Goal: Task Accomplishment & Management: Use online tool/utility

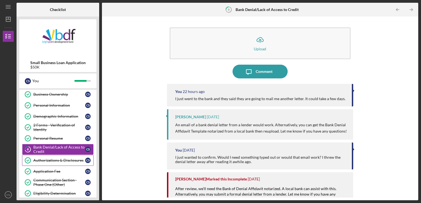
scroll to position [89, 0]
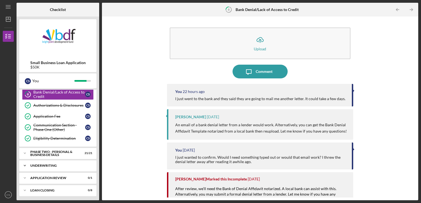
click at [40, 160] on div "Icon/Expander Underwriting 0 / 2" at bounding box center [57, 165] width 77 height 11
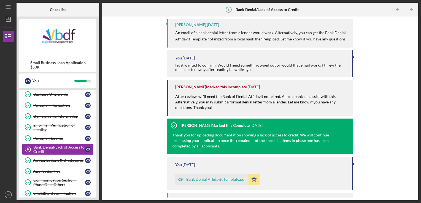
scroll to position [110, 0]
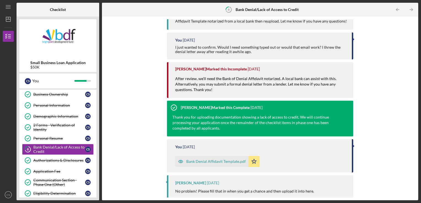
click at [199, 162] on div "Bank Denial Affidavit Template.pdf" at bounding box center [216, 162] width 60 height 4
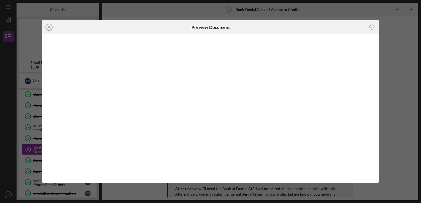
scroll to position [164, 0]
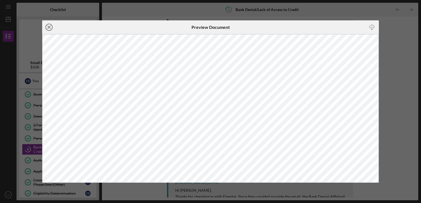
click at [50, 27] on icon "Icon/Close" at bounding box center [49, 27] width 14 height 14
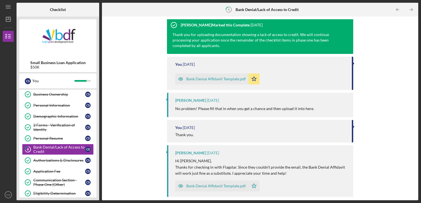
scroll to position [221, 0]
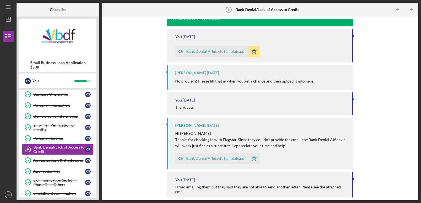
click at [223, 160] on div "Bank Denial Affidavit Template.pdf" at bounding box center [216, 159] width 60 height 4
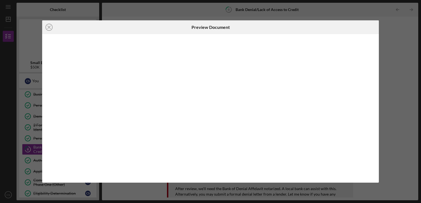
scroll to position [271, 0]
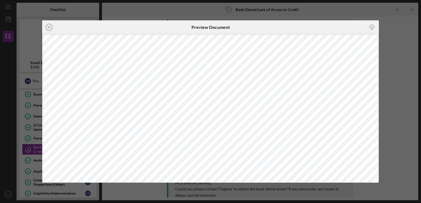
click at [48, 27] on icon "Icon/Close" at bounding box center [49, 27] width 14 height 14
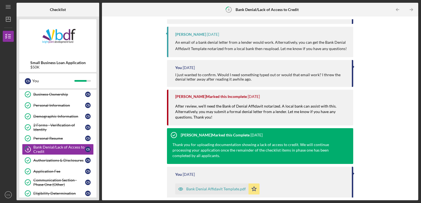
scroll to position [138, 0]
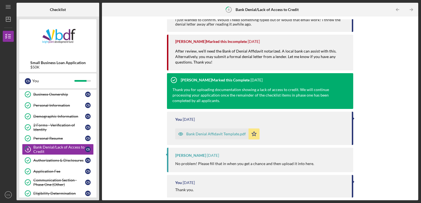
click at [211, 134] on div "Bank Denial Affidavit Template.pdf" at bounding box center [216, 134] width 60 height 4
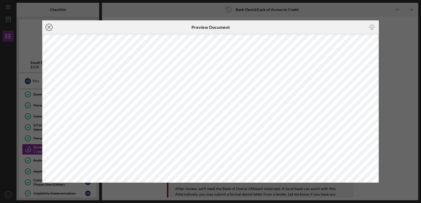
click at [50, 26] on icon "Icon/Close" at bounding box center [49, 27] width 14 height 14
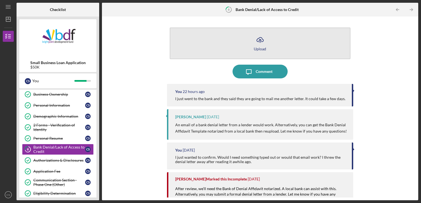
click at [260, 39] on line "button" at bounding box center [260, 40] width 0 height 3
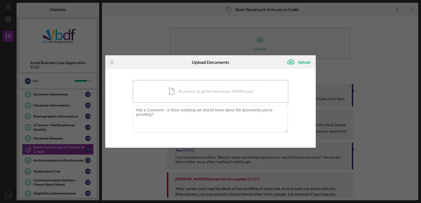
click at [186, 98] on div "Icon/Document Browse or drag files here (max 100MB total) Tap to choose files o…" at bounding box center [211, 91] width 156 height 23
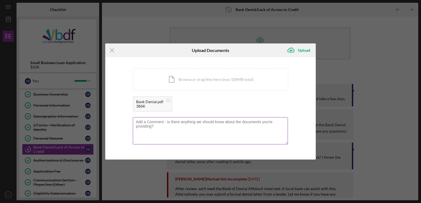
click at [152, 124] on textarea at bounding box center [210, 130] width 155 height 27
type textarea "Please see attached document."
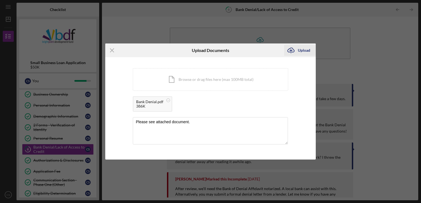
click at [302, 52] on div "Upload" at bounding box center [304, 50] width 12 height 11
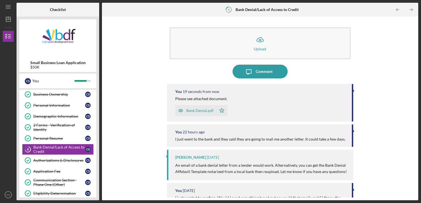
click at [194, 111] on div "Bank Denial.pdf" at bounding box center [199, 111] width 27 height 4
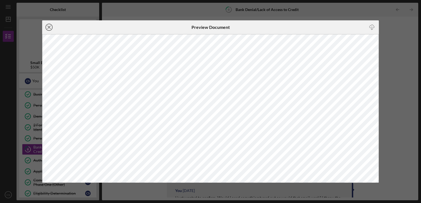
click at [49, 26] on icon "Icon/Close" at bounding box center [49, 27] width 14 height 14
